Goal: Communication & Community: Answer question/provide support

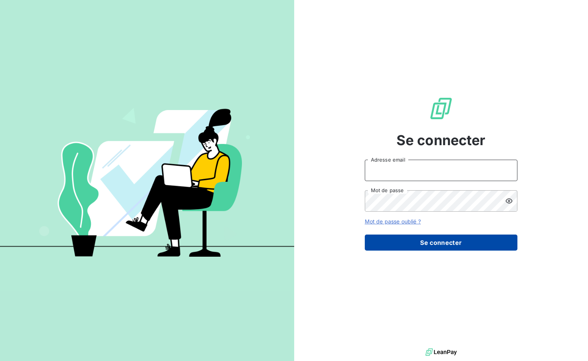
type input "[EMAIL_ADDRESS][DOMAIN_NAME]"
click at [462, 241] on button "Se connecter" at bounding box center [441, 242] width 153 height 16
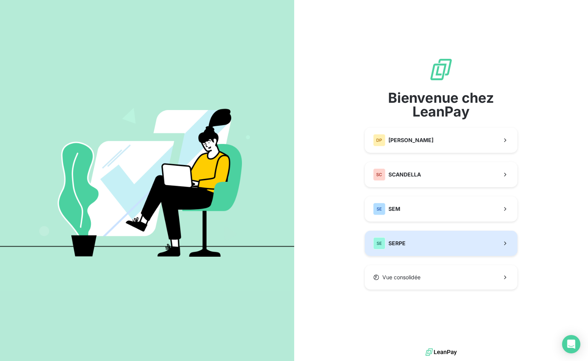
click at [455, 248] on button "SE SERPE" at bounding box center [441, 243] width 153 height 25
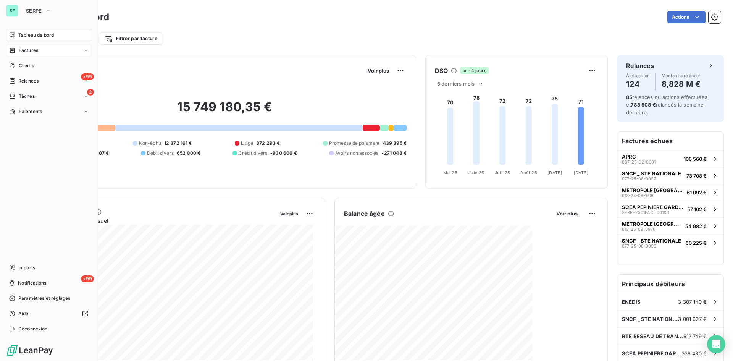
click at [29, 51] on span "Factures" at bounding box center [28, 50] width 19 height 7
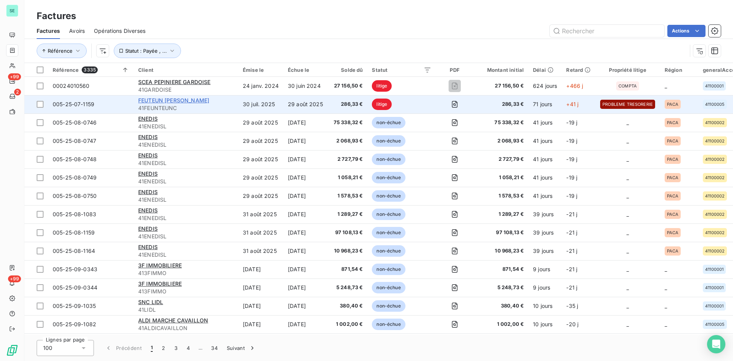
click at [183, 99] on span "FEUTEUN [PERSON_NAME]" at bounding box center [173, 100] width 71 height 6
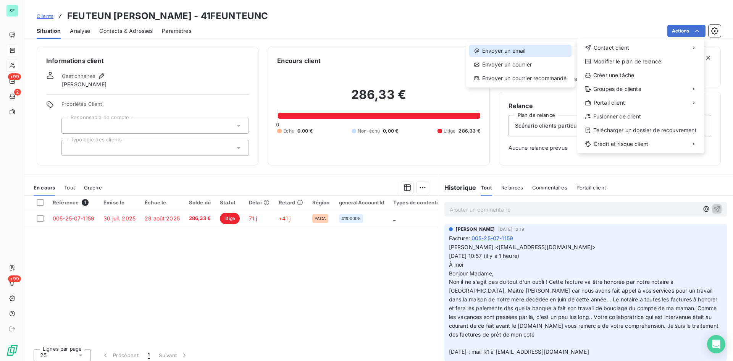
click at [491, 49] on div "Envoyer un email" at bounding box center [520, 51] width 102 height 12
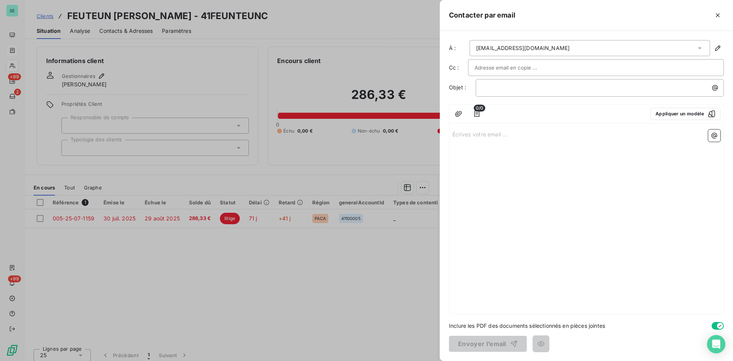
click at [567, 177] on div "Écrivez votre email ... ﻿" at bounding box center [586, 219] width 274 height 187
click at [564, 155] on div "Écrivez votre email ... ﻿" at bounding box center [586, 219] width 274 height 187
click at [505, 135] on p "Écrivez votre email ... ﻿" at bounding box center [586, 133] width 268 height 9
click at [120, 70] on div at bounding box center [366, 180] width 733 height 361
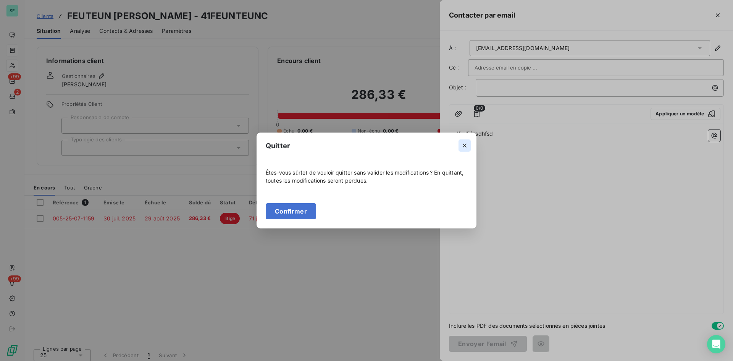
click at [466, 146] on icon "button" at bounding box center [465, 146] width 8 height 8
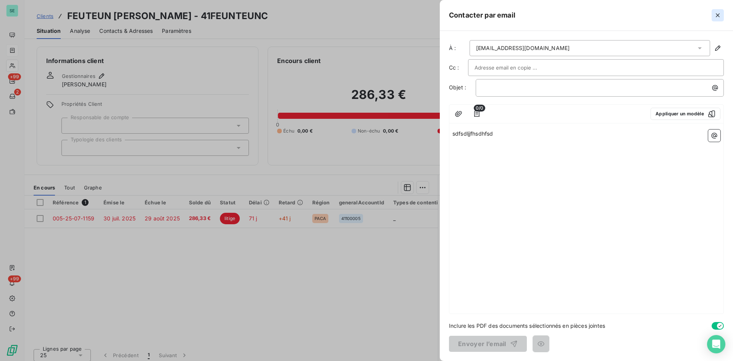
click at [588, 13] on button "button" at bounding box center [718, 15] width 12 height 12
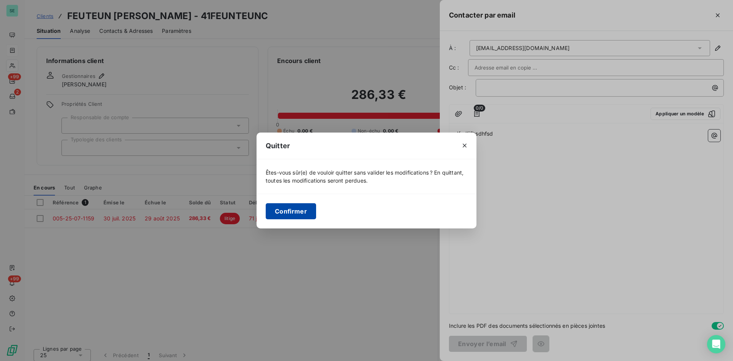
click at [304, 205] on button "Confirmer" at bounding box center [291, 211] width 50 height 16
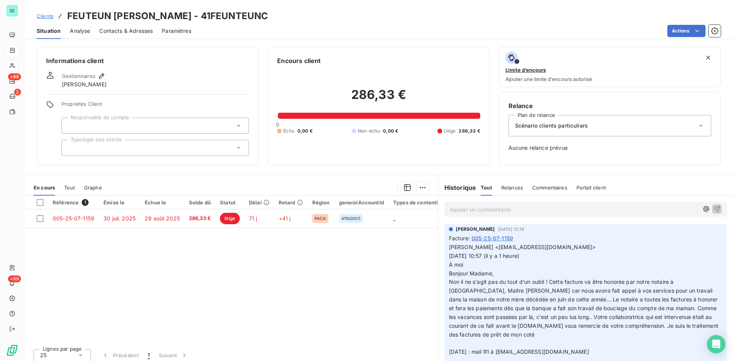
click at [351, 8] on div "Clients FEUTEUN [PERSON_NAME] - 41FEUNTEUNC Situation Analyse Contacts & Adress…" at bounding box center [378, 19] width 709 height 39
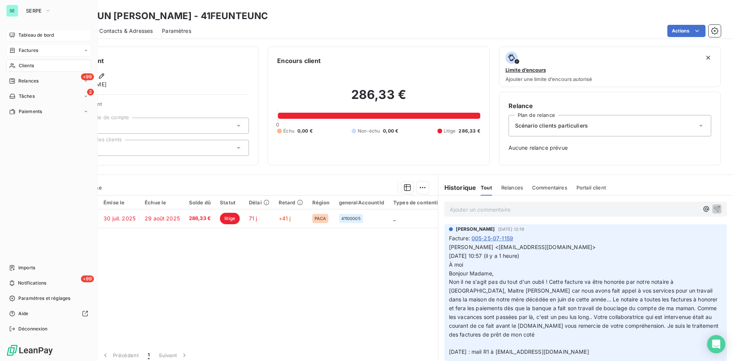
click at [20, 37] on span "Tableau de bord" at bounding box center [36, 35] width 36 height 7
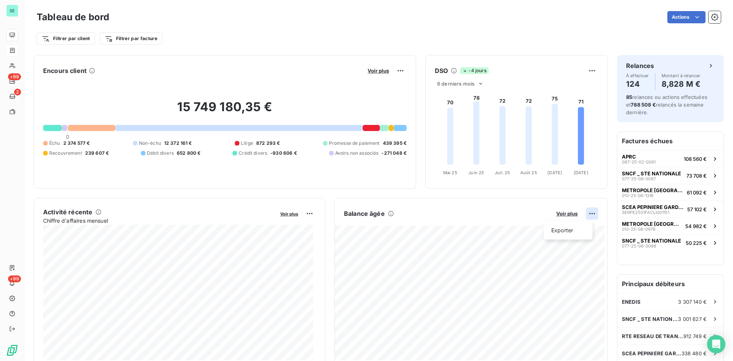
click at [588, 216] on html "SE +99 2 +99 Tableau de bord Actions Filtrer par client Filtrer par facture Enc…" at bounding box center [366, 180] width 733 height 361
click at [566, 233] on div "Exporter" at bounding box center [568, 230] width 43 height 12
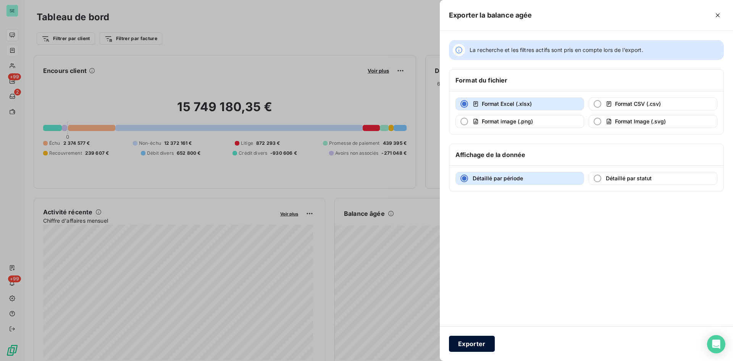
click at [478, 343] on button "Exporter" at bounding box center [472, 344] width 46 height 16
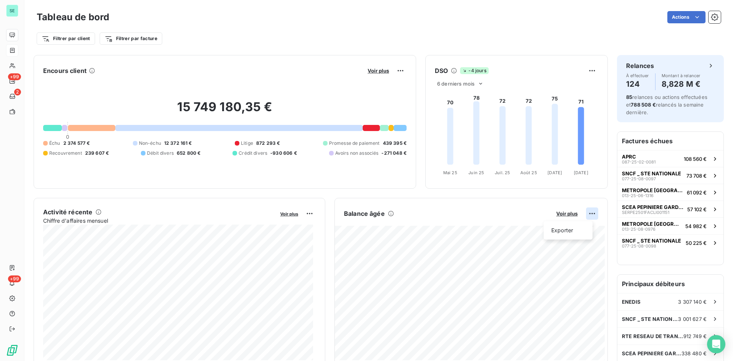
click at [588, 212] on html "SE +99 2 +99 Tableau de bord Actions Filtrer par client Filtrer par facture Enc…" at bounding box center [366, 180] width 733 height 361
click at [402, 236] on html "SE +99 2 +99 Tableau de bord Actions Filtrer par client Filtrer par facture Enc…" at bounding box center [366, 180] width 733 height 361
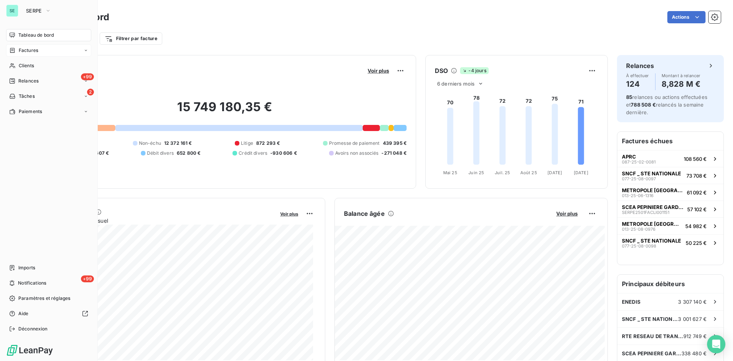
click at [26, 48] on span "Factures" at bounding box center [28, 50] width 19 height 7
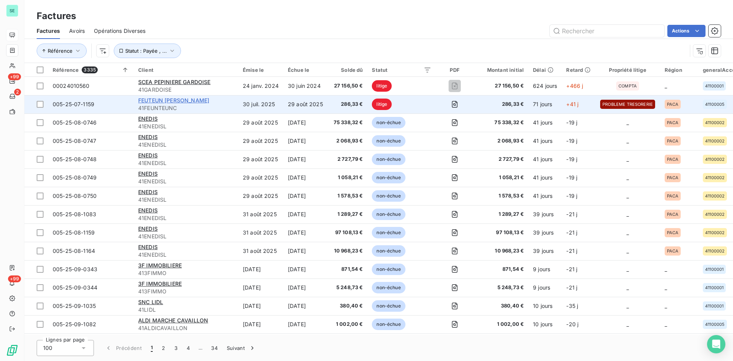
click at [189, 102] on span "FEUTEUN [PERSON_NAME]" at bounding box center [173, 100] width 71 height 6
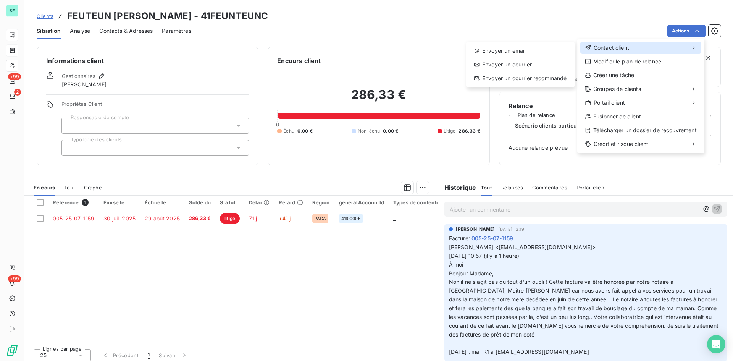
click at [588, 52] on div "Contact client" at bounding box center [640, 48] width 121 height 12
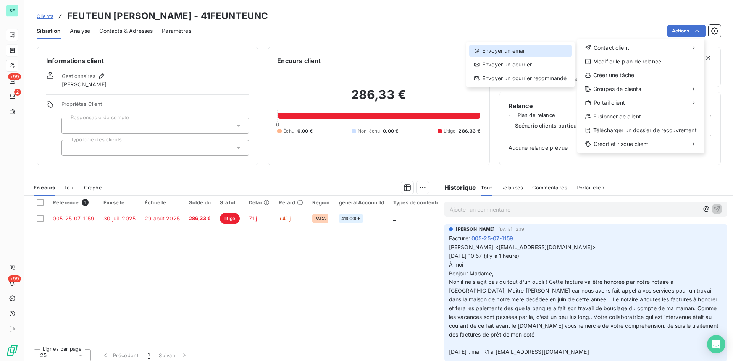
click at [526, 53] on div "Envoyer un email" at bounding box center [520, 51] width 102 height 12
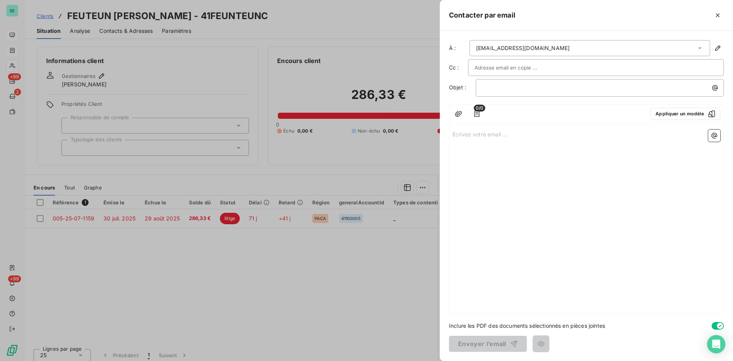
click at [547, 177] on div "Écrivez votre email ... ﻿" at bounding box center [586, 219] width 274 height 187
click at [507, 138] on p "Écrivez votre email ... ﻿" at bounding box center [586, 133] width 268 height 9
click at [229, 42] on div at bounding box center [366, 180] width 733 height 361
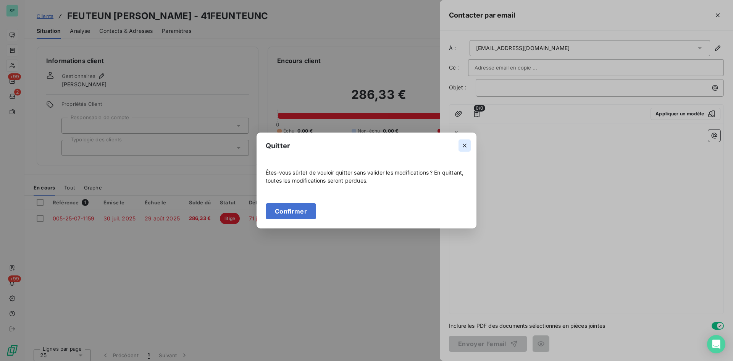
click at [466, 147] on icon "button" at bounding box center [465, 146] width 4 height 4
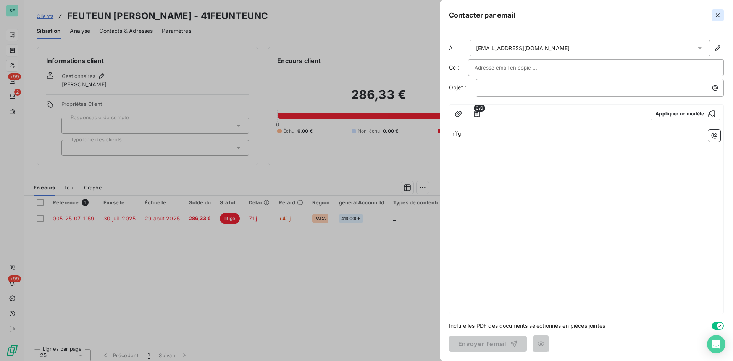
click at [588, 12] on icon "button" at bounding box center [718, 15] width 8 height 8
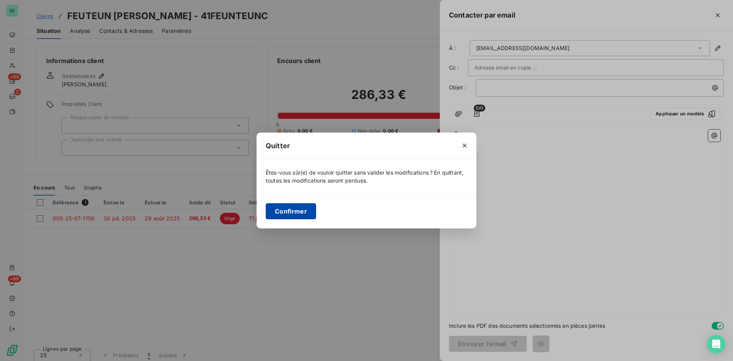
click at [291, 213] on button "Confirmer" at bounding box center [291, 211] width 50 height 16
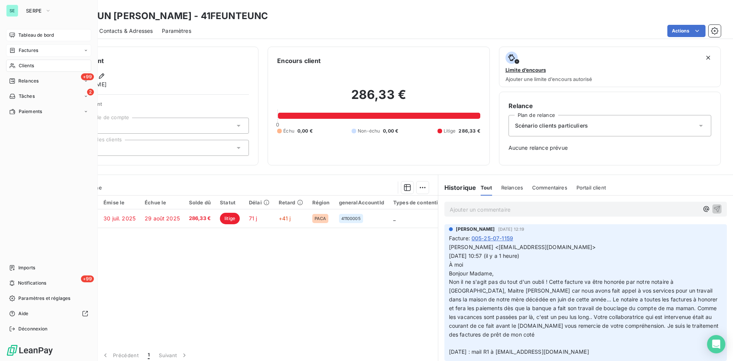
click at [24, 37] on span "Tableau de bord" at bounding box center [36, 35] width 36 height 7
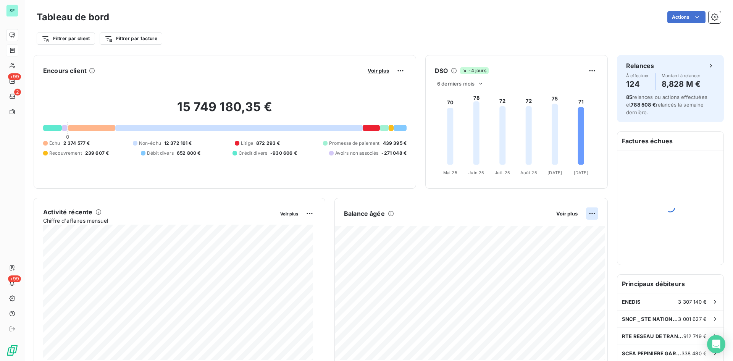
click at [585, 212] on html "SE +99 2 +99 Tableau de bord Actions Filtrer par client Filtrer par facture Enc…" at bounding box center [366, 180] width 733 height 361
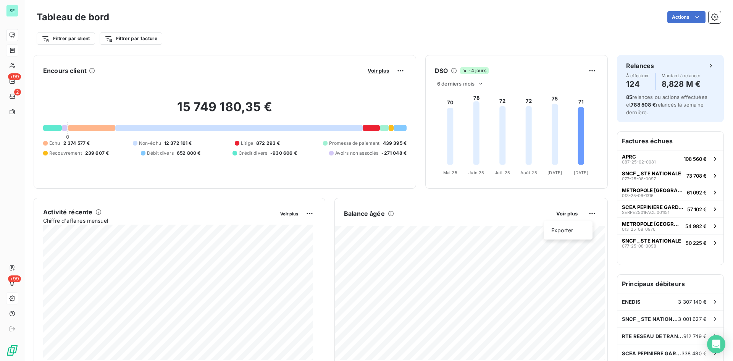
click at [13, 301] on html "SE +99 2 +99 Tableau de bord Actions Filtrer par client Filtrer par facture Enc…" at bounding box center [366, 180] width 733 height 361
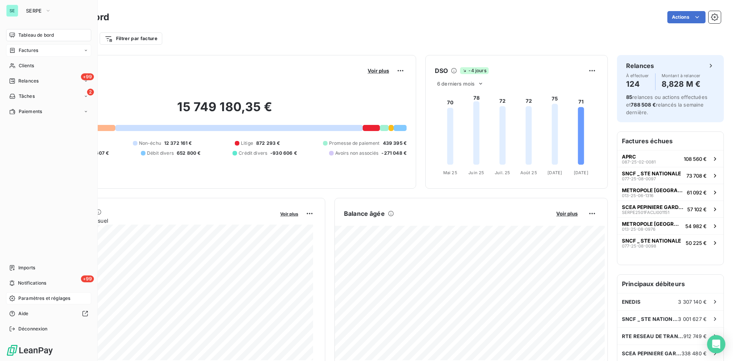
click at [22, 301] on span "Paramètres et réglages" at bounding box center [44, 298] width 52 height 7
click at [37, 293] on div "Paramètres et réglages" at bounding box center [48, 298] width 85 height 12
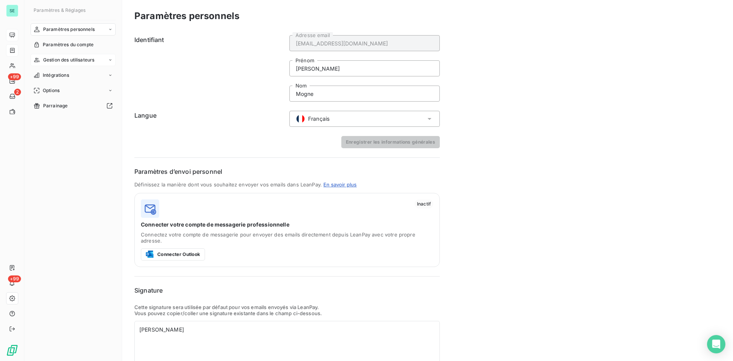
click at [65, 61] on span "Gestion des utilisateurs" at bounding box center [69, 60] width 52 height 7
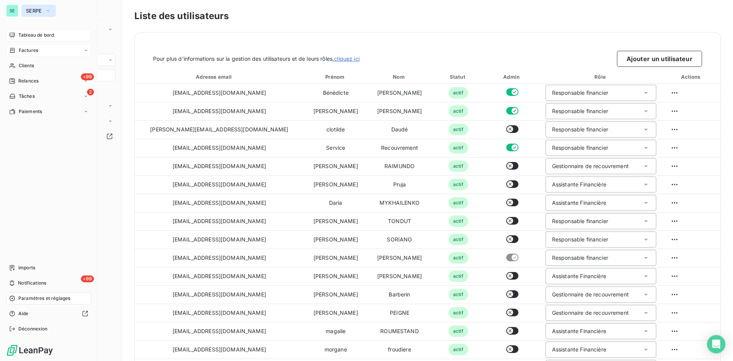
click at [27, 10] on span "SERPE" at bounding box center [34, 11] width 16 height 6
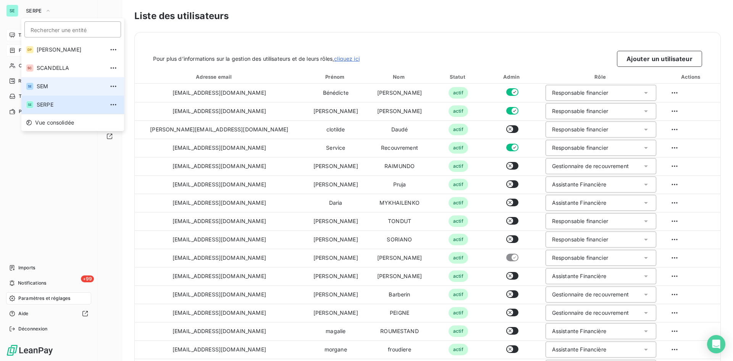
click at [45, 82] on li "SE SEM" at bounding box center [72, 86] width 103 height 18
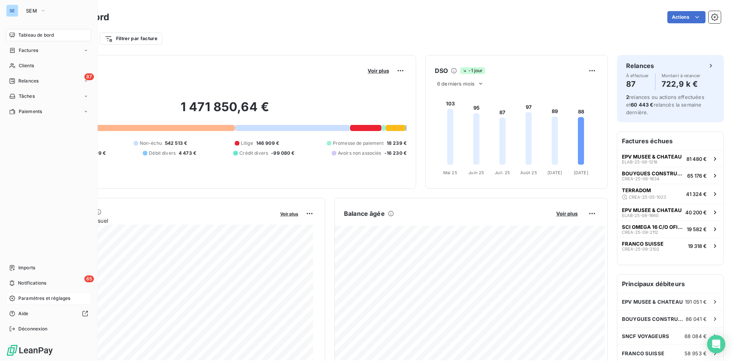
click at [44, 299] on span "Paramètres et réglages" at bounding box center [44, 298] width 52 height 7
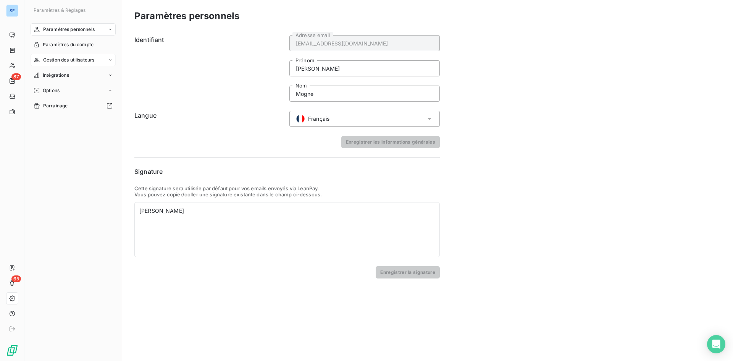
click at [79, 58] on span "Gestion des utilisateurs" at bounding box center [69, 60] width 52 height 7
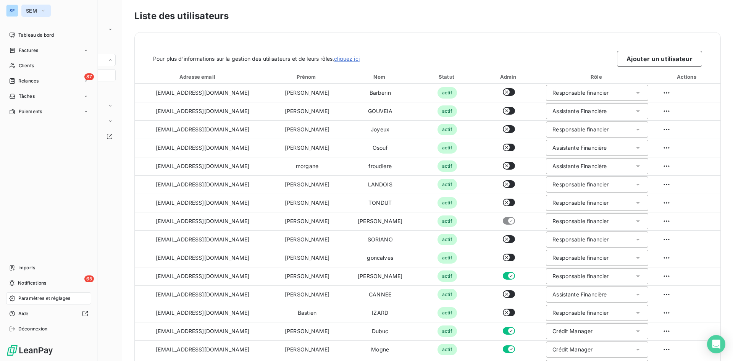
click at [44, 10] on icon "button" at bounding box center [43, 11] width 6 height 8
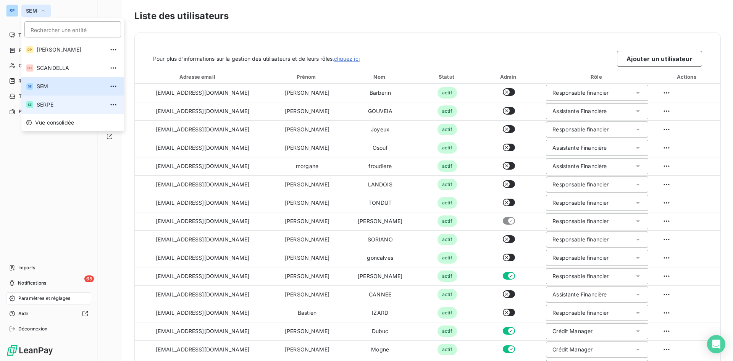
click at [73, 104] on span "SERPE" at bounding box center [71, 105] width 68 height 8
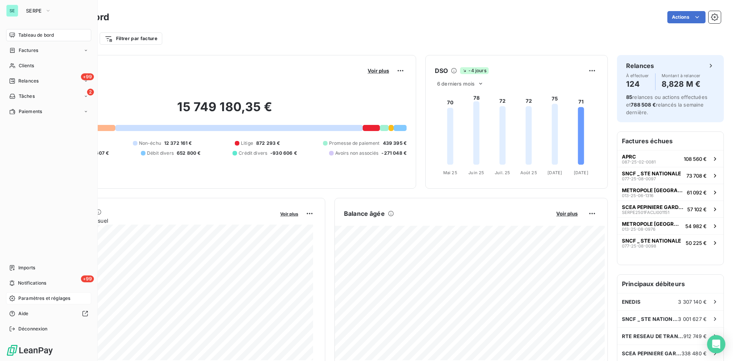
click at [51, 296] on span "Paramètres et réglages" at bounding box center [44, 298] width 52 height 7
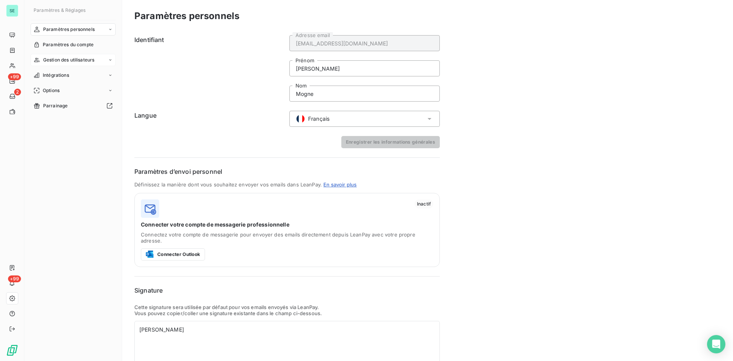
click at [68, 59] on span "Gestion des utilisateurs" at bounding box center [69, 60] width 52 height 7
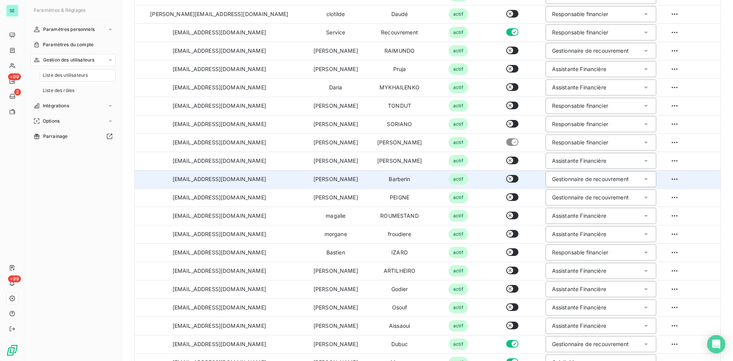
scroll to position [136, 0]
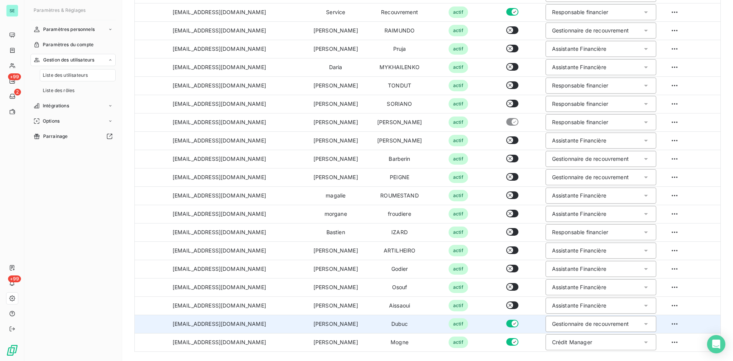
click at [586, 325] on div "Gestionnaire de recouvrement" at bounding box center [590, 324] width 77 height 8
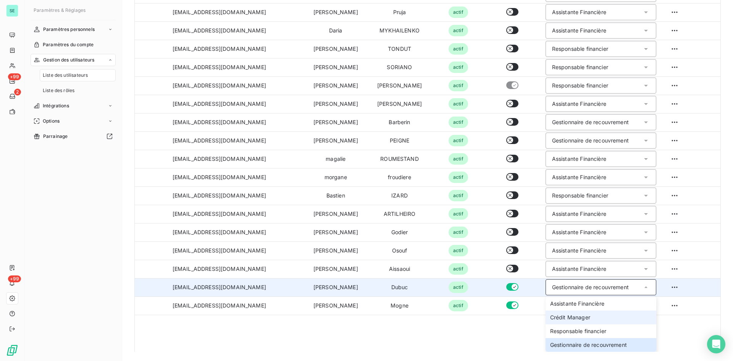
click at [561, 320] on li "Crédit Manager" at bounding box center [601, 317] width 111 height 14
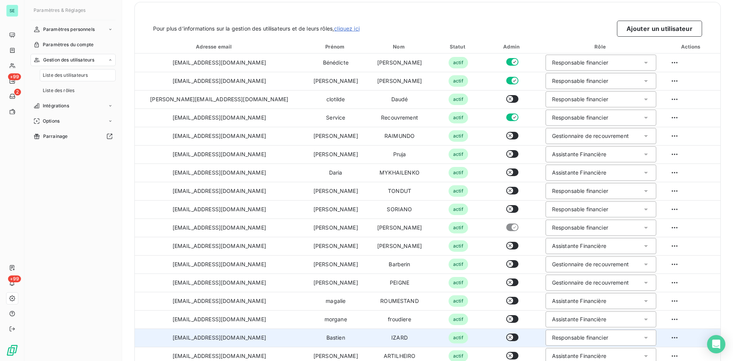
scroll to position [21, 0]
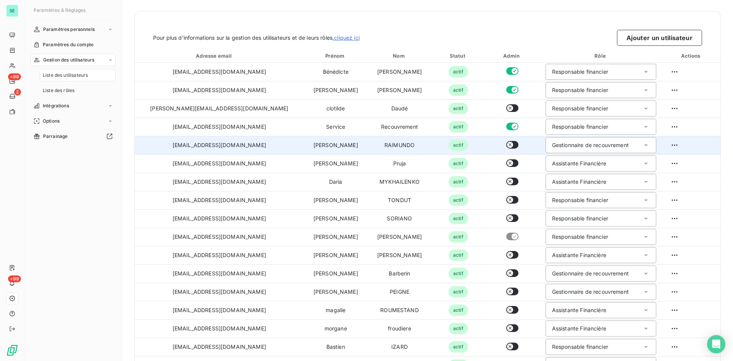
click at [588, 147] on div "Gestionnaire de recouvrement" at bounding box center [601, 145] width 111 height 16
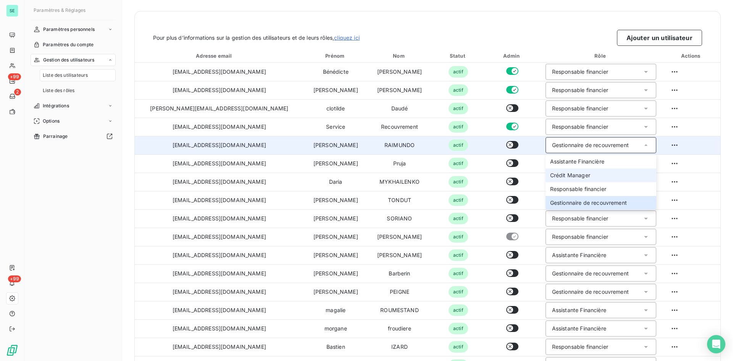
click at [568, 172] on li "Crédit Manager" at bounding box center [601, 175] width 111 height 14
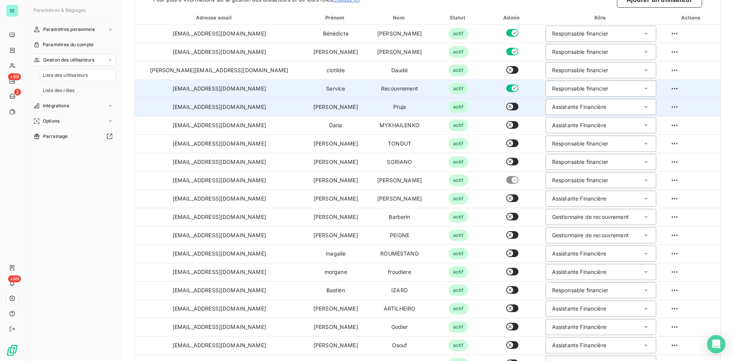
scroll to position [97, 0]
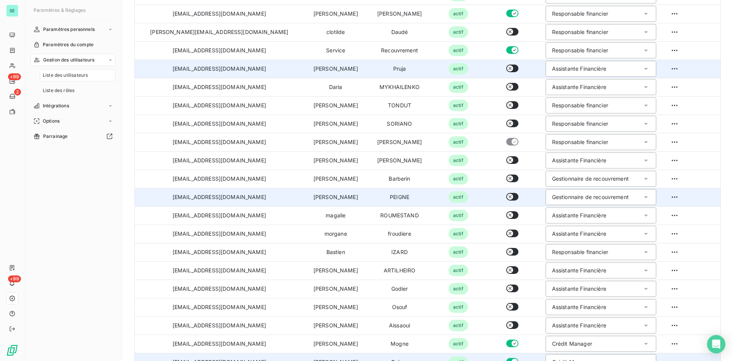
click at [578, 198] on div "Gestionnaire de recouvrement" at bounding box center [590, 197] width 77 height 8
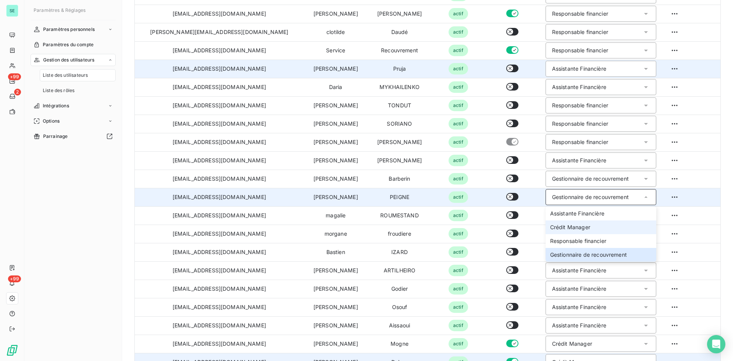
click at [553, 229] on span "Crédit Manager" at bounding box center [570, 227] width 40 height 8
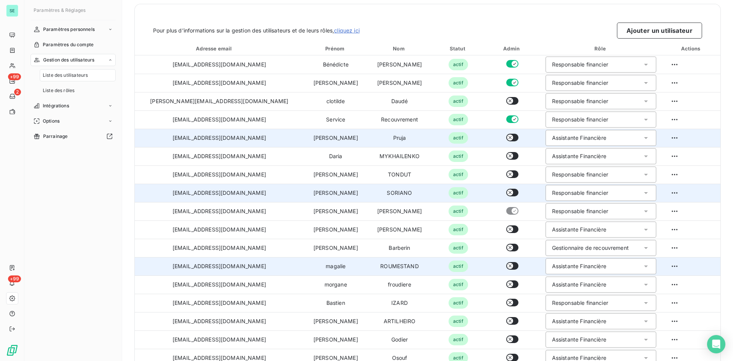
scroll to position [0, 0]
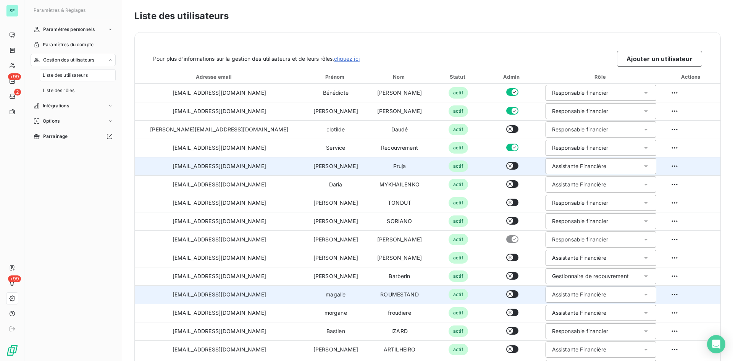
click at [499, 63] on div "Pour plus d’informations sur la gestion des utilisateurs et de leurs rôles, cli…" at bounding box center [427, 59] width 549 height 16
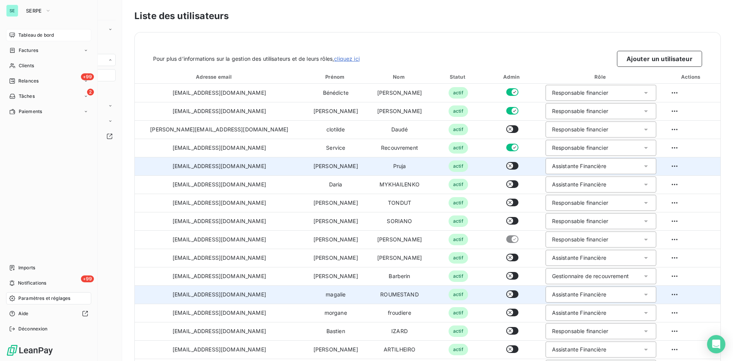
click at [28, 32] on span "Tableau de bord" at bounding box center [36, 35] width 36 height 7
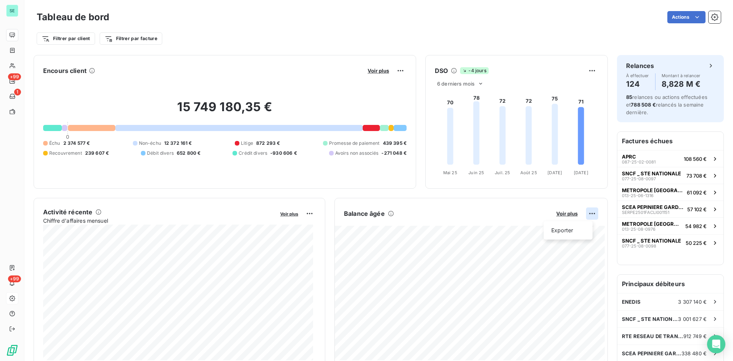
click at [587, 213] on html "SE +99 1 +99 Tableau de bord Actions Filtrer par client Filtrer par facture Enc…" at bounding box center [366, 180] width 733 height 361
click at [569, 230] on div "Exporter" at bounding box center [568, 230] width 43 height 12
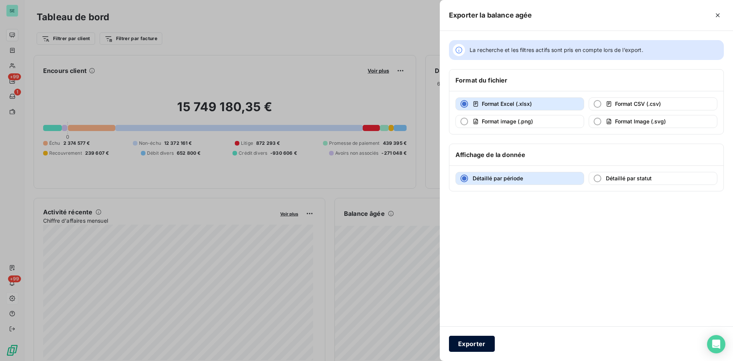
click at [472, 342] on button "Exporter" at bounding box center [472, 344] width 46 height 16
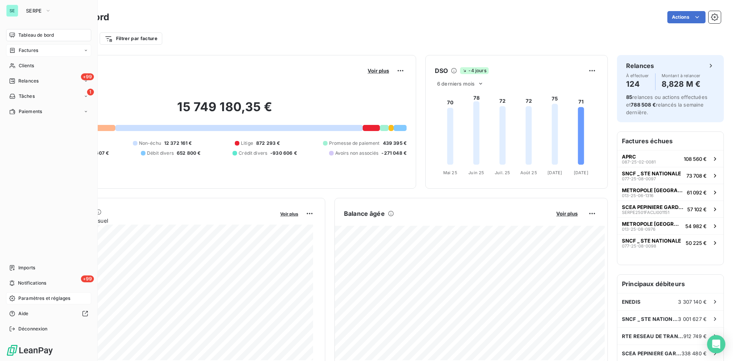
click at [24, 52] on span "Factures" at bounding box center [28, 50] width 19 height 7
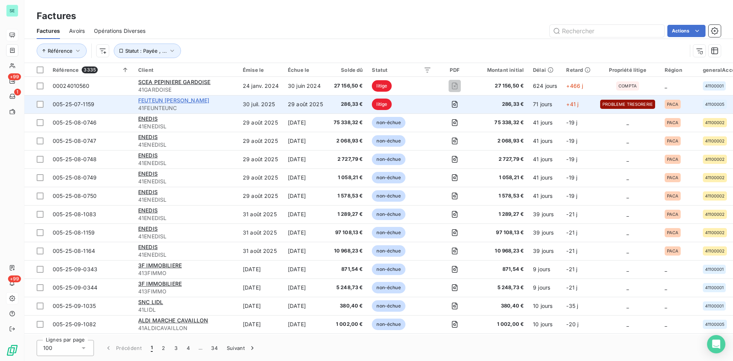
click at [162, 102] on span "FEUTEUN [PERSON_NAME]" at bounding box center [173, 100] width 71 height 6
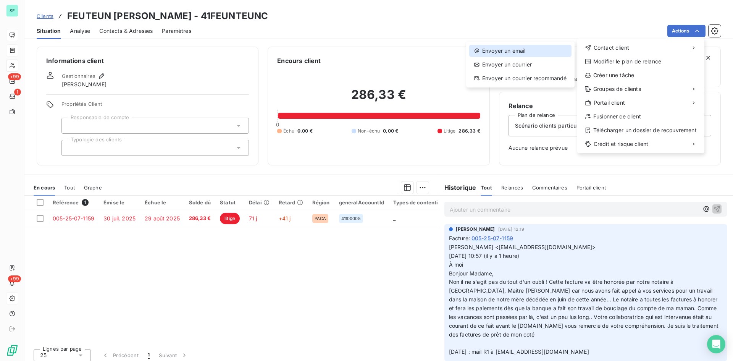
click at [541, 50] on div "Envoyer un email" at bounding box center [520, 51] width 102 height 12
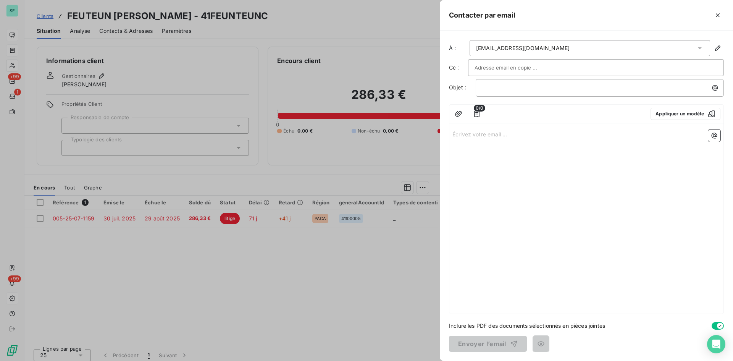
click at [232, 27] on div at bounding box center [366, 180] width 733 height 361
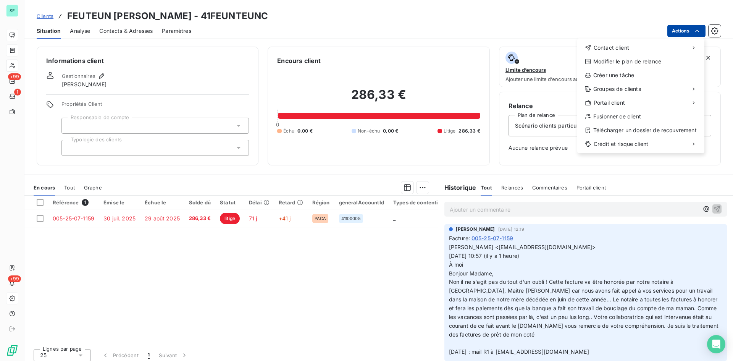
click at [588, 31] on html "SE +99 1 +99 Clients FEUTEUN [PERSON_NAME] - 41FEUNTEUNC Situation Analyse Cont…" at bounding box center [366, 180] width 733 height 361
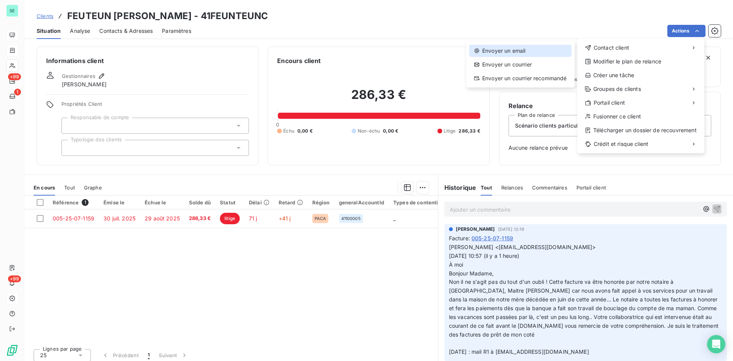
click at [557, 50] on div "Envoyer un email" at bounding box center [520, 51] width 102 height 12
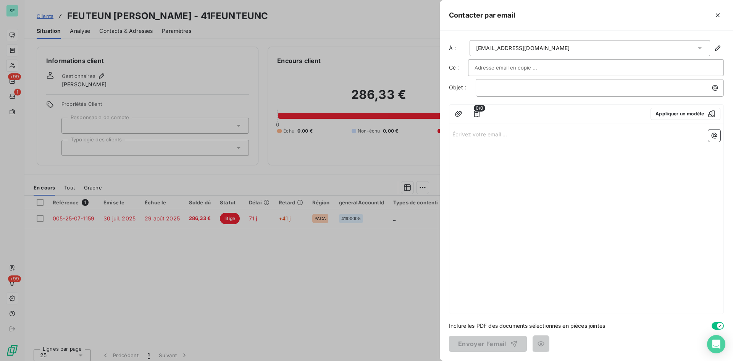
click at [522, 143] on div "Écrivez votre email ... ﻿" at bounding box center [586, 219] width 274 height 187
click at [476, 136] on p "Écrivez votre email ... ﻿" at bounding box center [586, 133] width 268 height 9
click at [344, 106] on div at bounding box center [366, 180] width 733 height 361
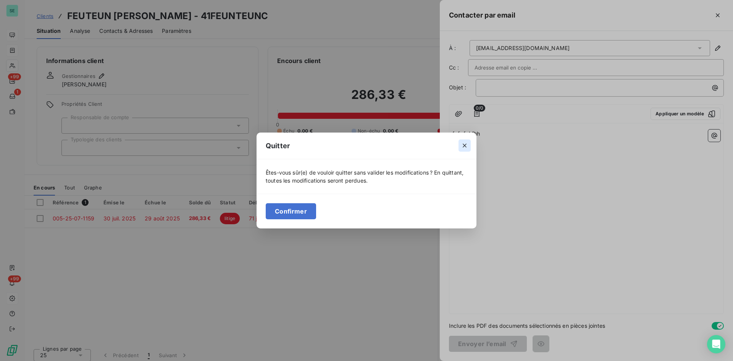
click at [462, 144] on icon "button" at bounding box center [465, 146] width 8 height 8
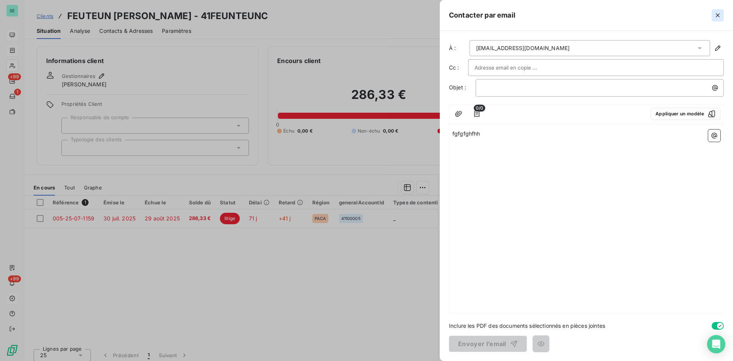
click at [588, 15] on icon "button" at bounding box center [718, 15] width 8 height 8
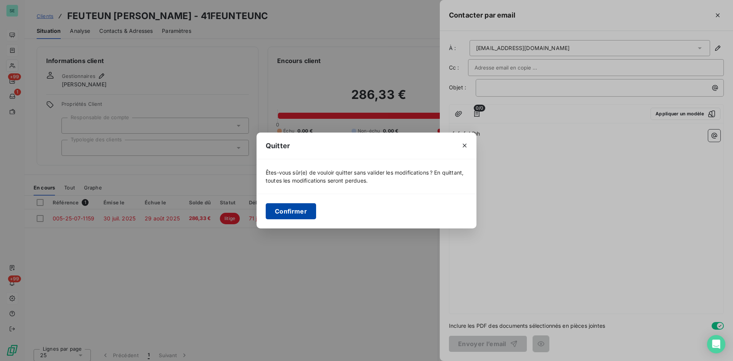
click at [303, 206] on button "Confirmer" at bounding box center [291, 211] width 50 height 16
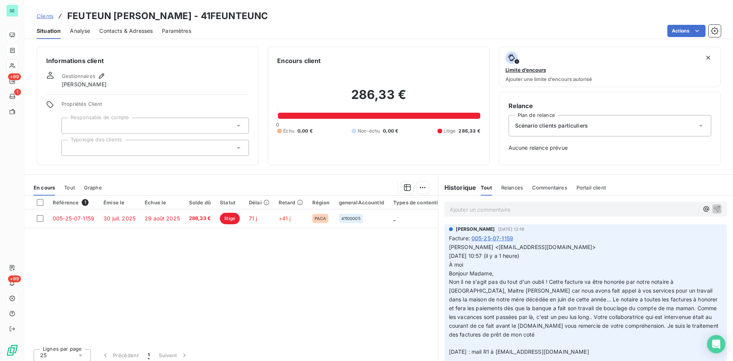
click at [58, 113] on div "Propriétés Client Responsable de compte Typologie des clients" at bounding box center [147, 128] width 203 height 55
drag, startPoint x: 128, startPoint y: 104, endPoint x: 123, endPoint y: 113, distance: 10.5
click at [124, 111] on span "Propriétés Client" at bounding box center [154, 106] width 187 height 11
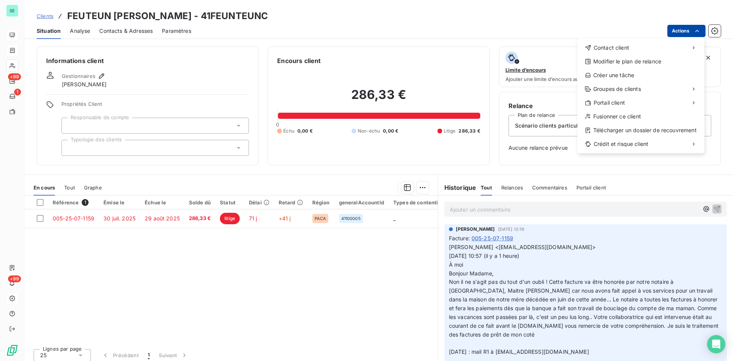
click at [588, 30] on html "SE +99 1 +99 Clients FEUTEUN [PERSON_NAME] - 41FEUNTEUNC Situation Analyse Cont…" at bounding box center [366, 180] width 733 height 361
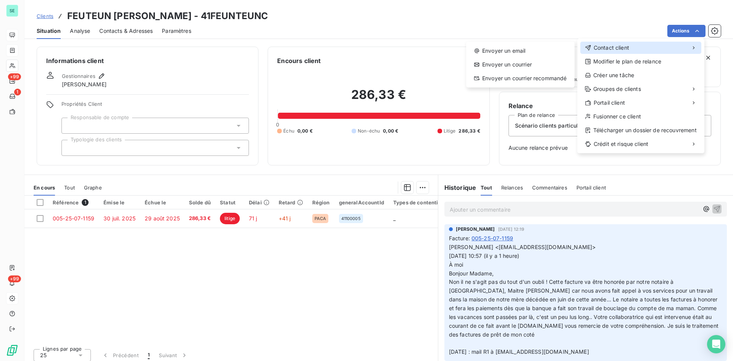
click at [588, 47] on div "Contact client" at bounding box center [640, 48] width 121 height 12
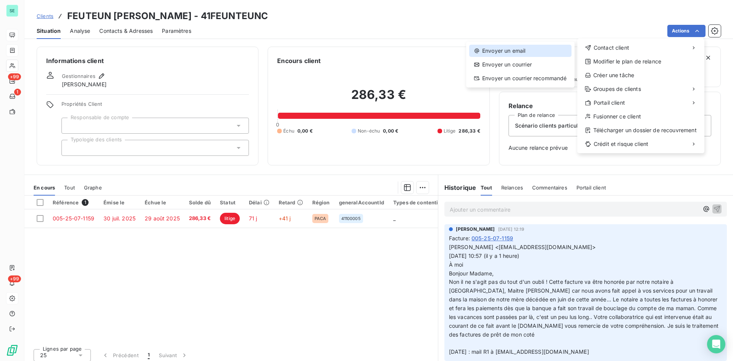
click at [518, 50] on div "Envoyer un email" at bounding box center [520, 51] width 102 height 12
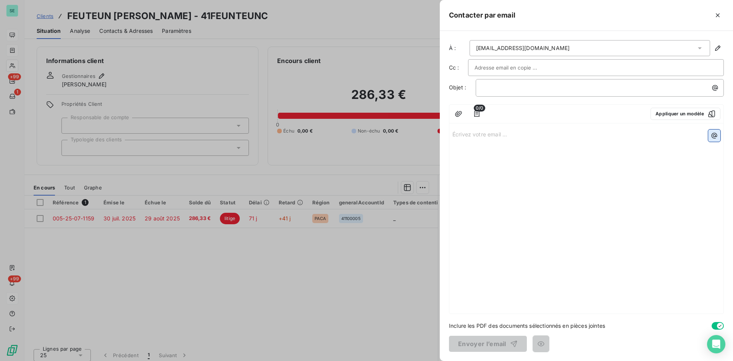
click at [588, 139] on button "button" at bounding box center [714, 135] width 12 height 12
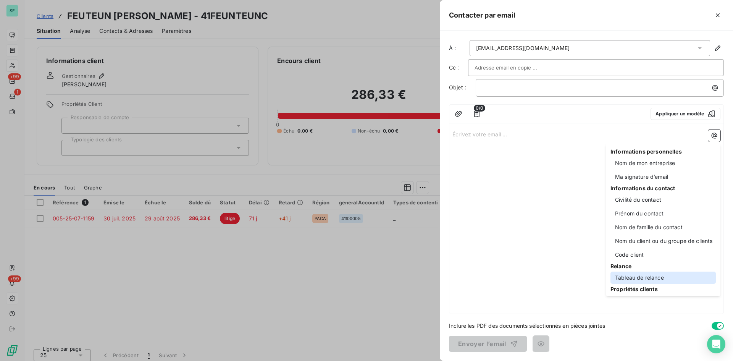
click at [588, 276] on div "Tableau de relance" at bounding box center [663, 277] width 105 height 12
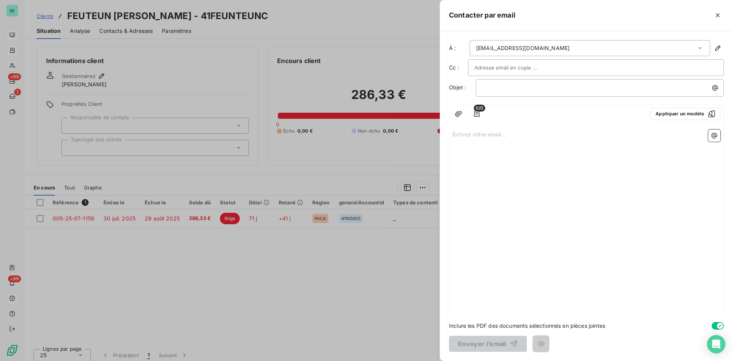
click at [531, 143] on p "﻿" at bounding box center [586, 142] width 268 height 9
click at [588, 133] on icon "button" at bounding box center [715, 136] width 8 height 8
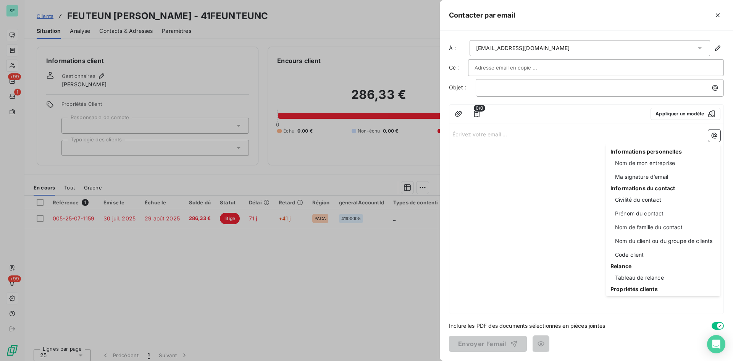
click at [588, 136] on html "SE +99 1 +99 Clients FEUTEUN [PERSON_NAME] - 41FEUNTEUNC Situation Analyse Cont…" at bounding box center [366, 180] width 733 height 361
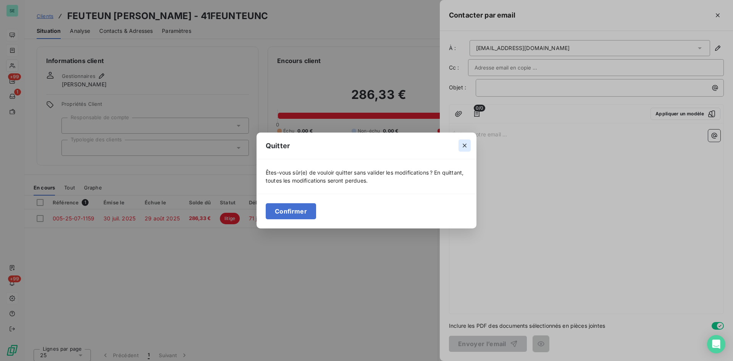
click at [465, 146] on icon "button" at bounding box center [465, 146] width 4 height 4
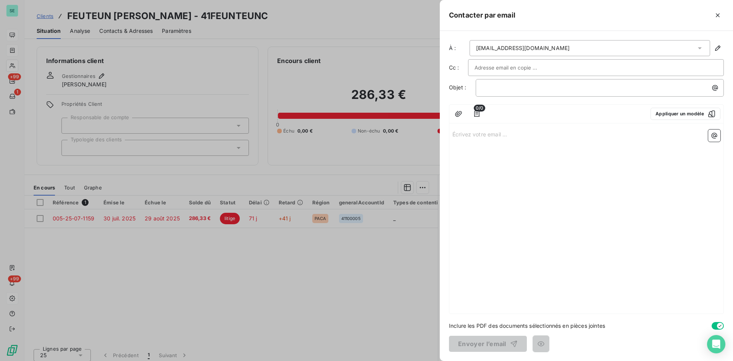
click at [588, 150] on div "À : [EMAIL_ADDRESS][DOMAIN_NAME] Cc : Objet : ﻿ 0/0 Appliquer un modèle Écrivez…" at bounding box center [586, 196] width 293 height 330
click at [588, 147] on div "Écrivez votre email ... ﻿ ﻿ ﻿" at bounding box center [586, 219] width 274 height 187
click at [588, 146] on div "À : [EMAIL_ADDRESS][DOMAIN_NAME] Cc : Objet : ﻿ 0/0 Appliquer un modèle Écrivez…" at bounding box center [586, 196] width 293 height 330
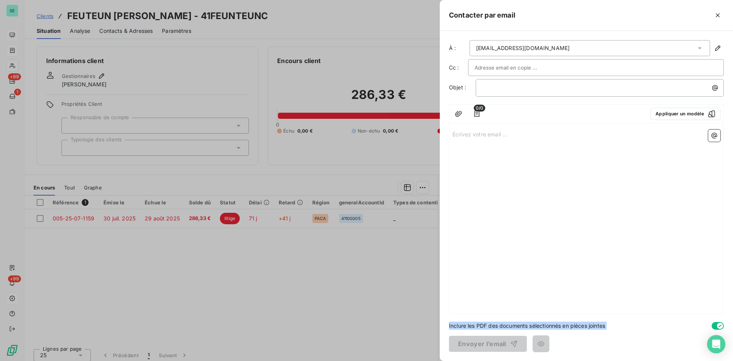
click at [588, 146] on div "À : [EMAIL_ADDRESS][DOMAIN_NAME] Cc : Objet : ﻿ 0/0 Appliquer un modèle Écrivez…" at bounding box center [586, 196] width 293 height 330
drag, startPoint x: 726, startPoint y: 157, endPoint x: 698, endPoint y: 163, distance: 28.2
click at [588, 159] on div "À : [EMAIL_ADDRESS][DOMAIN_NAME] Cc : Objet : ﻿ 0/0 Appliquer un modèle Écrivez…" at bounding box center [586, 196] width 293 height 330
click at [588, 166] on div "Écrivez votre email ... ﻿ ﻿ ﻿" at bounding box center [586, 219] width 274 height 187
click at [588, 155] on div "À : [EMAIL_ADDRESS][DOMAIN_NAME] Cc : Objet : ﻿ 0/0 Appliquer un modèle Écrivez…" at bounding box center [586, 196] width 293 height 330
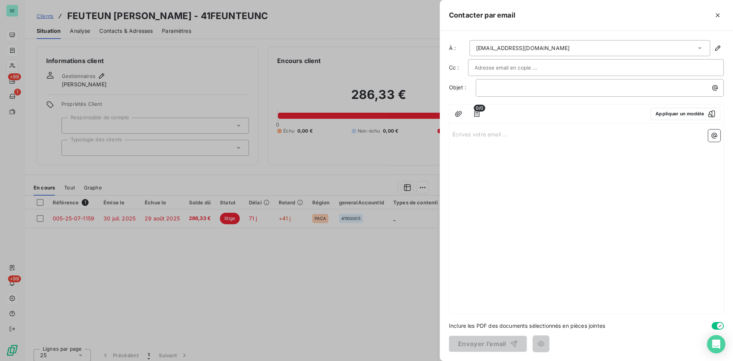
click at [588, 157] on div "Écrivez votre email ... ﻿ ﻿ ﻿" at bounding box center [586, 219] width 274 height 187
click at [459, 114] on icon "button" at bounding box center [459, 114] width 8 height 8
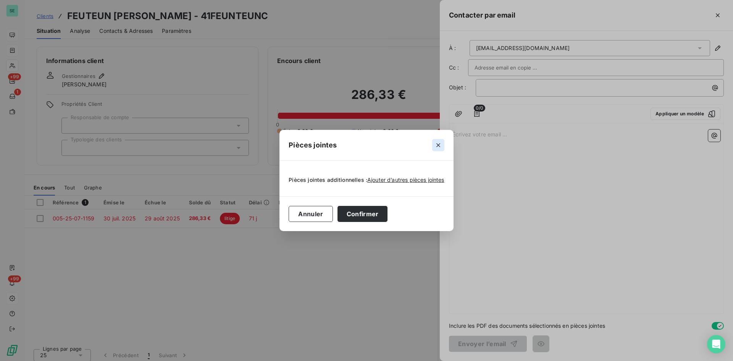
click at [436, 147] on icon "button" at bounding box center [439, 145] width 8 height 8
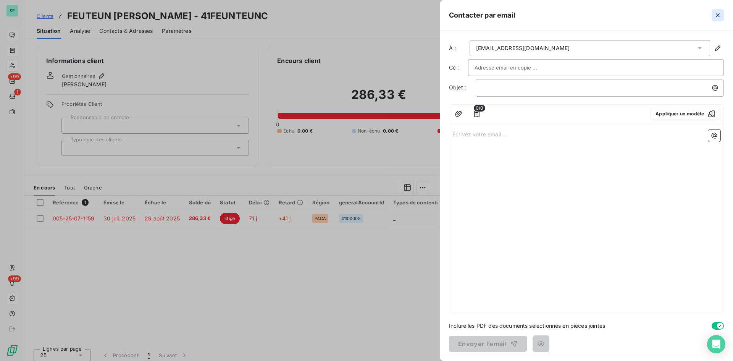
click at [588, 14] on icon "button" at bounding box center [718, 15] width 4 height 4
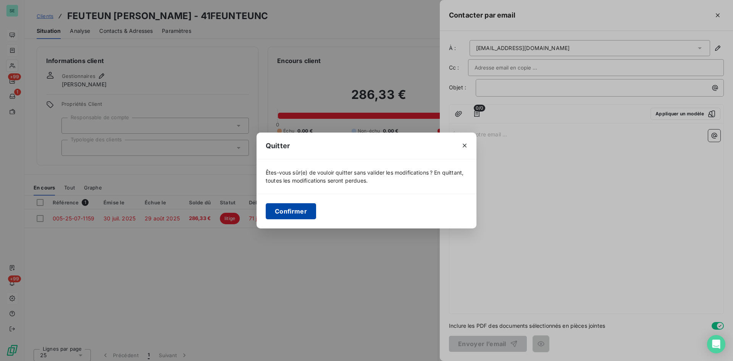
click at [308, 213] on button "Confirmer" at bounding box center [291, 211] width 50 height 16
